Goal: Task Accomplishment & Management: Manage account settings

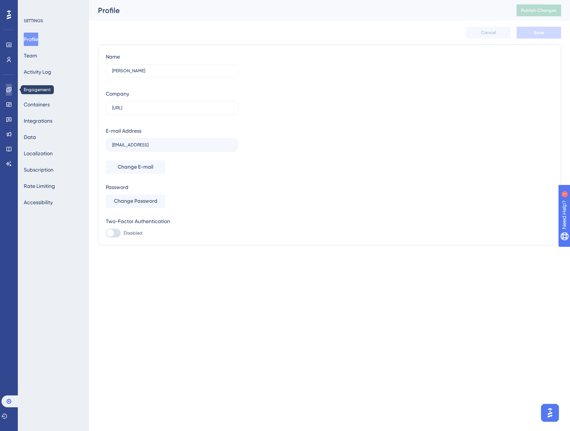
click at [0, 0] on link at bounding box center [0, 0] width 0 height 0
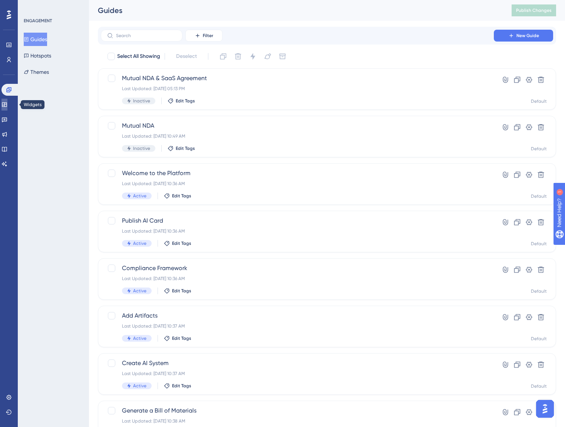
click at [7, 107] on icon at bounding box center [4, 105] width 6 height 6
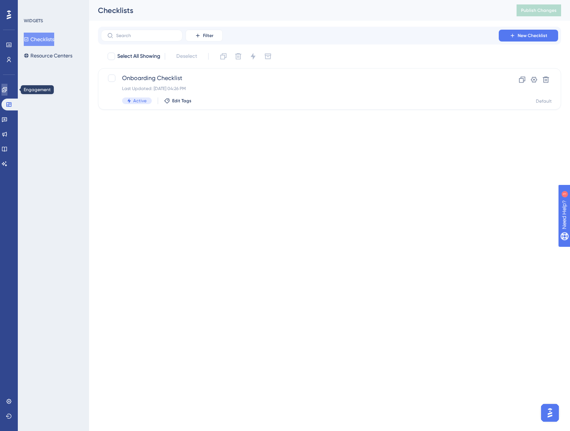
click at [7, 88] on icon at bounding box center [4, 89] width 5 height 5
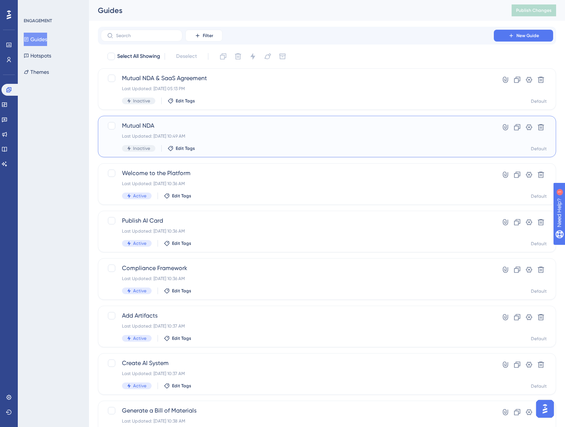
click at [164, 122] on span "Mutual NDA" at bounding box center [297, 125] width 351 height 9
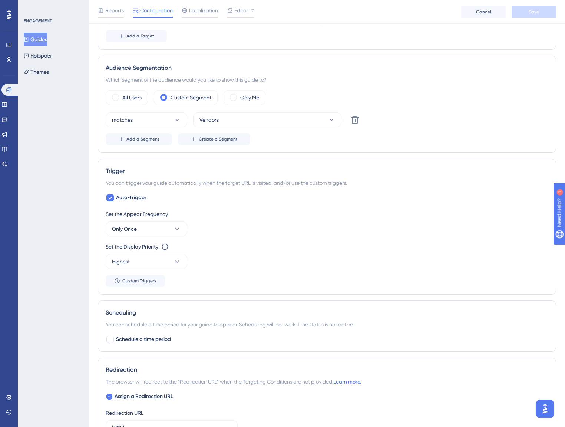
scroll to position [179, 0]
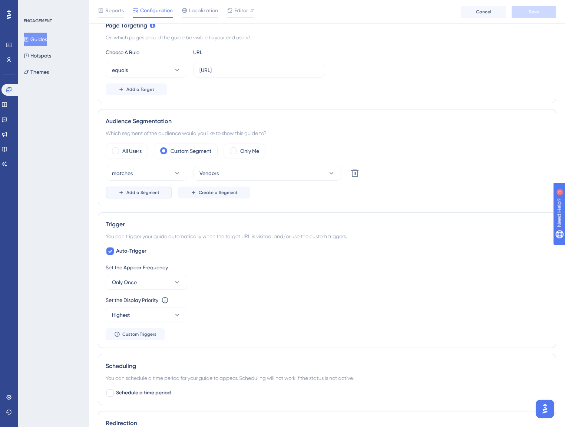
click at [162, 189] on button "Add a Segment" at bounding box center [139, 193] width 66 height 12
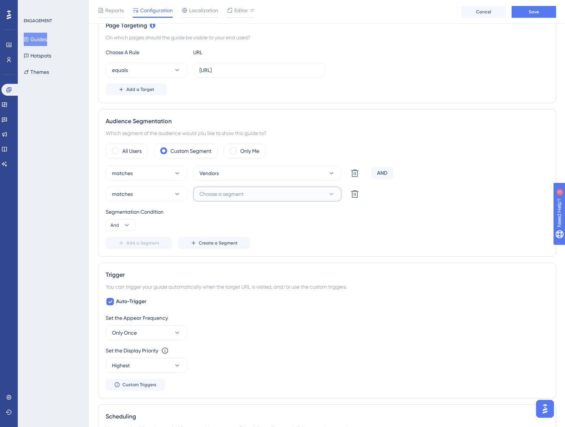
click at [208, 188] on button "Choose a segment" at bounding box center [267, 194] width 148 height 15
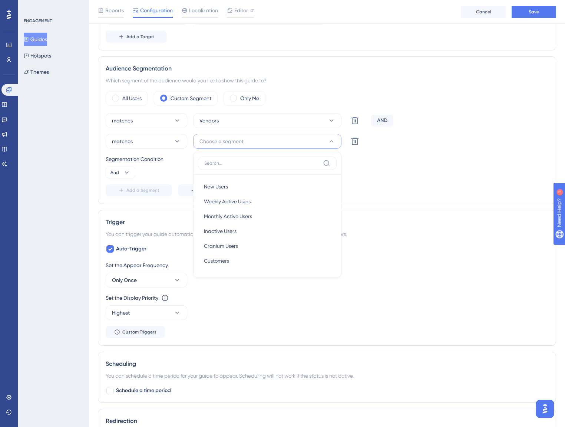
click at [174, 148] on div "matches Vendors Delete AND matches Choose a segment New Users New Users Weekly …" at bounding box center [327, 154] width 443 height 83
click at [174, 139] on icon at bounding box center [177, 141] width 7 height 7
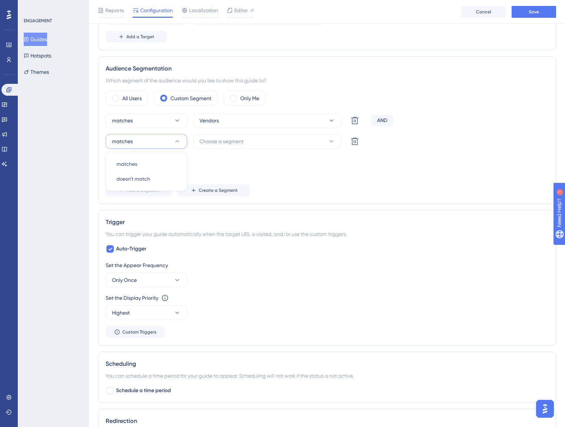
click at [174, 139] on icon at bounding box center [177, 141] width 7 height 7
click at [135, 98] on label "All Users" at bounding box center [131, 98] width 19 height 9
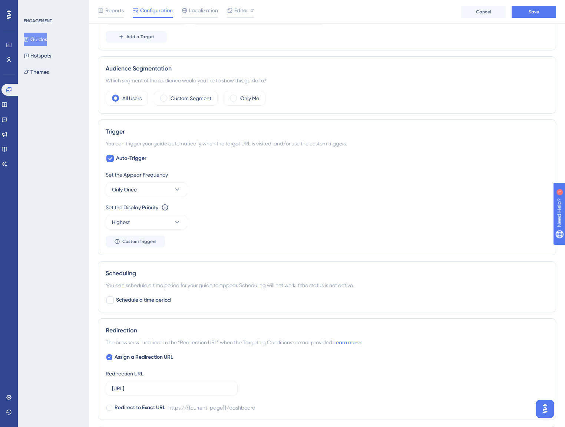
click at [218, 93] on div "All Users Custom Segment Only Me" at bounding box center [327, 98] width 443 height 15
click at [201, 100] on label "Custom Segment" at bounding box center [191, 98] width 41 height 9
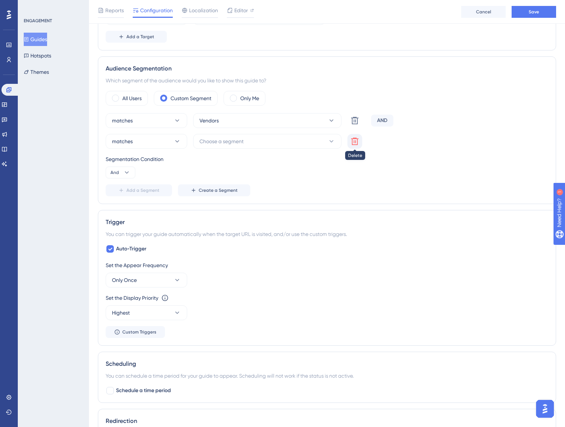
click at [355, 137] on icon at bounding box center [354, 141] width 9 height 9
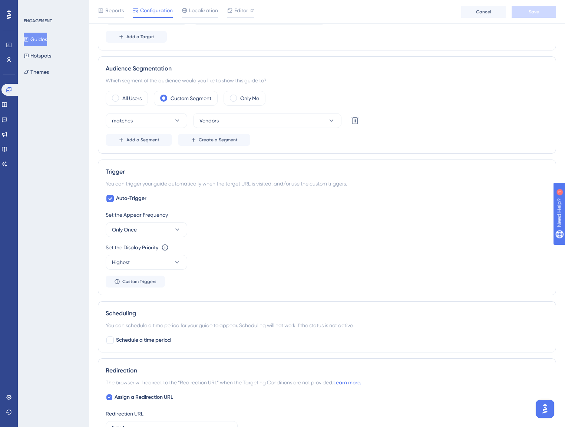
drag, startPoint x: 425, startPoint y: 120, endPoint x: 423, endPoint y: 126, distance: 6.0
click at [423, 126] on div "matches Vendors Delete" at bounding box center [327, 120] width 443 height 15
click at [3, 103] on link at bounding box center [4, 105] width 6 height 12
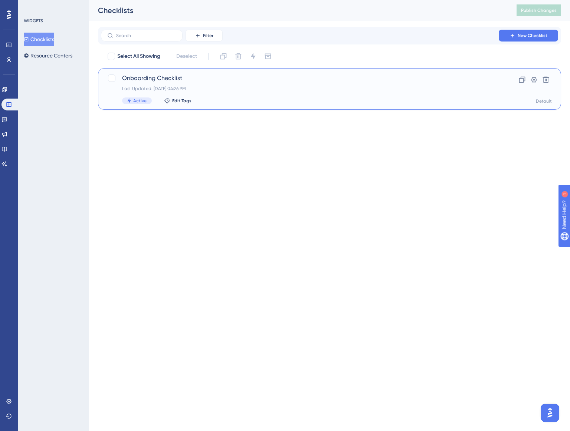
click at [200, 74] on span "Onboarding Checklist" at bounding box center [299, 78] width 355 height 9
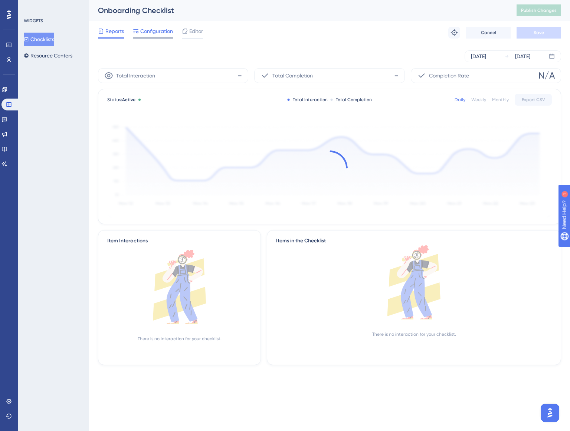
click at [165, 32] on span "Configuration" at bounding box center [156, 31] width 33 height 9
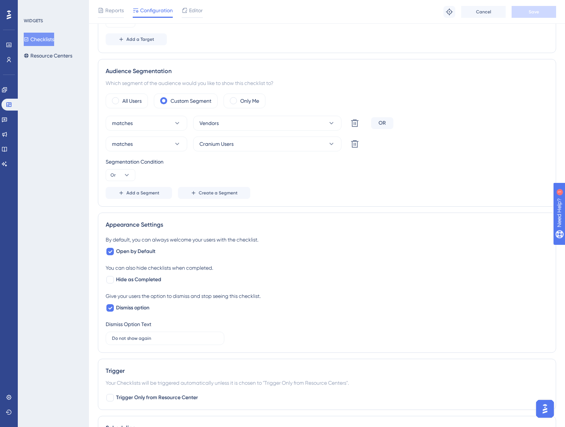
scroll to position [266, 0]
click at [129, 172] on icon at bounding box center [126, 175] width 7 height 7
click at [121, 195] on span "And" at bounding box center [118, 196] width 10 height 9
click at [340, 194] on div "Add a Segment Create a Segment" at bounding box center [327, 193] width 443 height 12
click at [534, 11] on span "Save" at bounding box center [534, 12] width 10 height 6
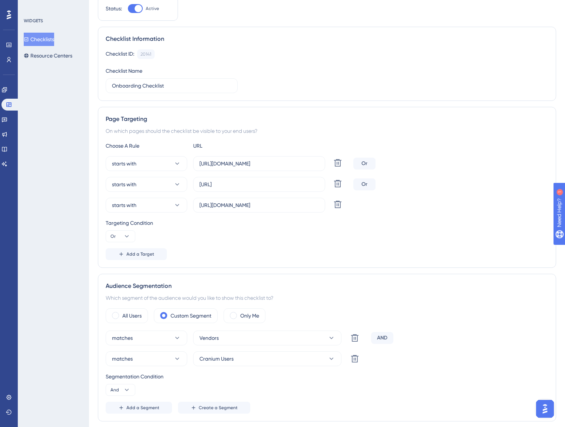
scroll to position [0, 0]
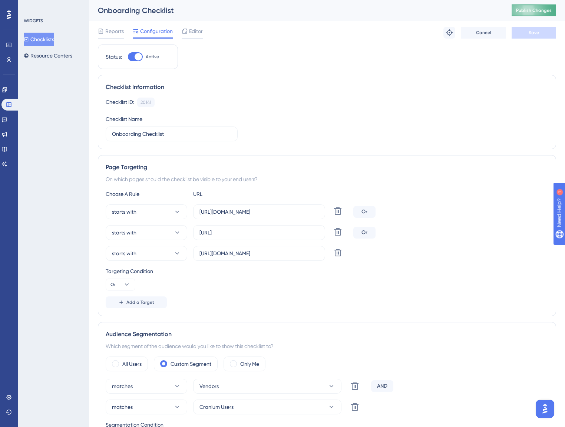
click at [530, 13] on span "Publish Changes" at bounding box center [534, 10] width 36 height 6
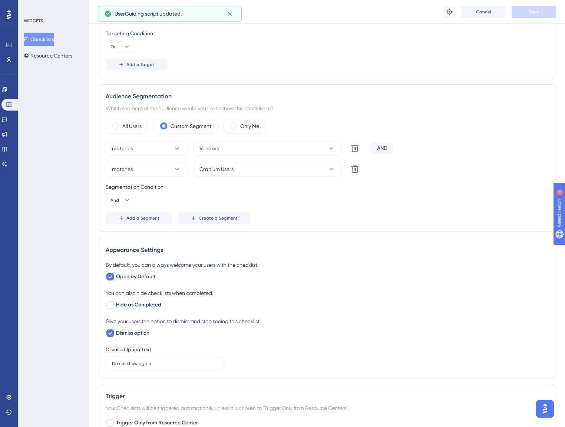
scroll to position [231, 0]
